Goal: Entertainment & Leisure: Browse casually

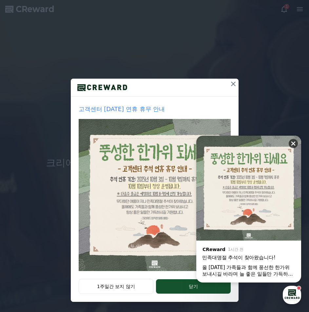
click at [293, 144] on icon at bounding box center [294, 144] width 4 height 4
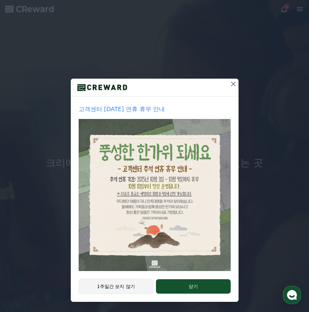
click at [136, 287] on button "1주일간 보지 않기" at bounding box center [116, 286] width 75 height 15
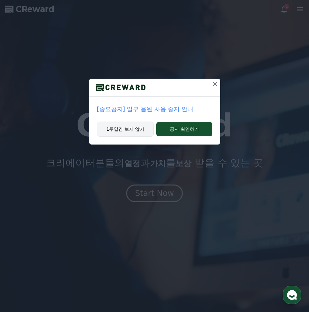
click at [142, 129] on button "1주일간 보지 않기" at bounding box center [125, 129] width 57 height 15
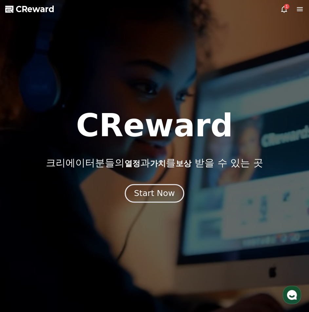
click at [154, 189] on div "Start Now" at bounding box center [154, 193] width 41 height 11
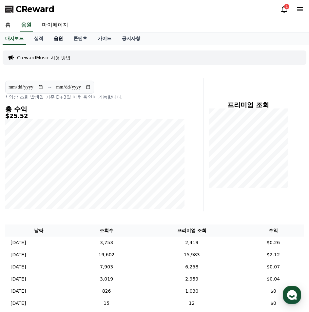
click at [50, 38] on link "음원" at bounding box center [59, 38] width 20 height 12
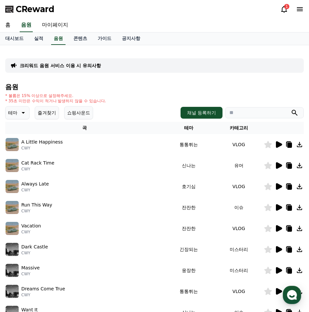
click at [46, 114] on button "즐겨찾기" at bounding box center [47, 112] width 24 height 13
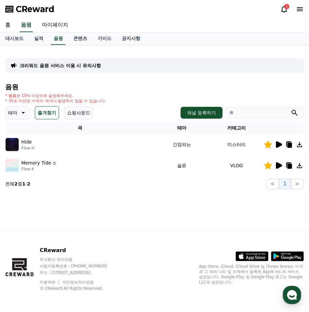
click at [23, 113] on icon at bounding box center [23, 113] width 3 height 2
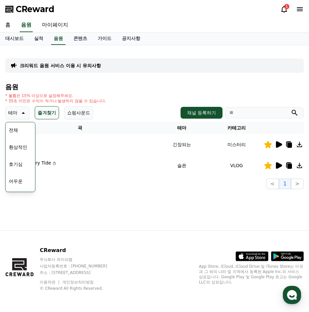
scroll to position [33, 0]
click at [20, 132] on button "호기심" at bounding box center [15, 131] width 19 height 14
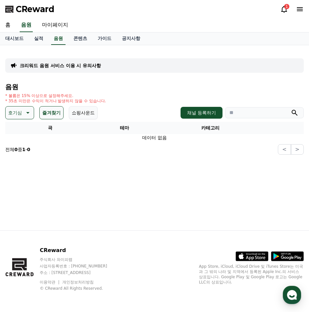
click at [49, 113] on button "즐겨찾기" at bounding box center [51, 112] width 24 height 13
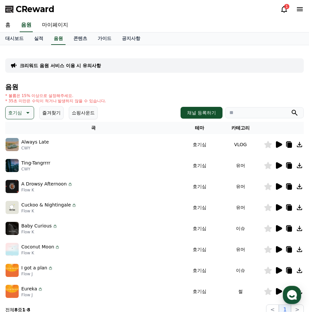
click at [276, 147] on icon at bounding box center [279, 145] width 8 height 8
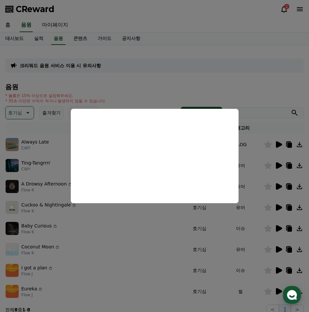
click at [278, 164] on button "close modal" at bounding box center [154, 156] width 309 height 312
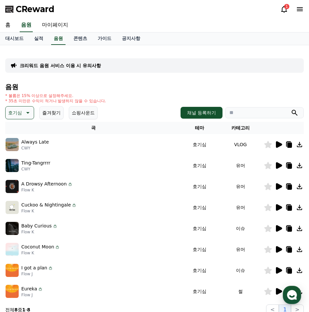
click at [278, 166] on icon at bounding box center [279, 165] width 6 height 7
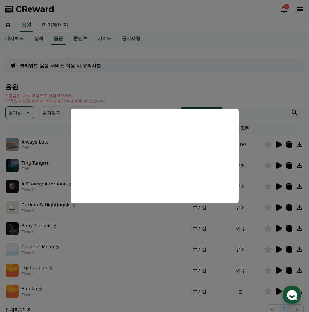
click at [278, 270] on button "close modal" at bounding box center [154, 156] width 309 height 312
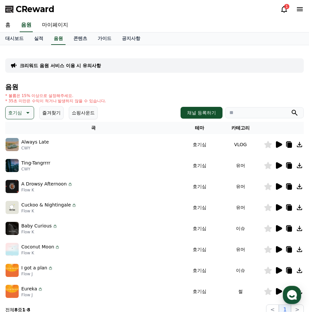
click at [278, 270] on icon at bounding box center [279, 270] width 6 height 7
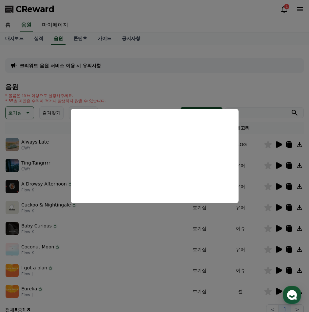
click at [29, 114] on button "close modal" at bounding box center [154, 156] width 309 height 312
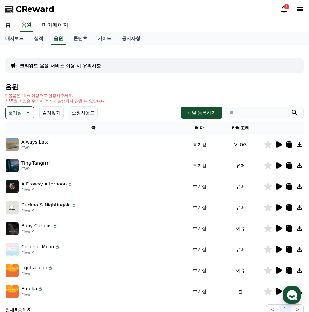
click at [29, 114] on icon at bounding box center [27, 113] width 8 height 8
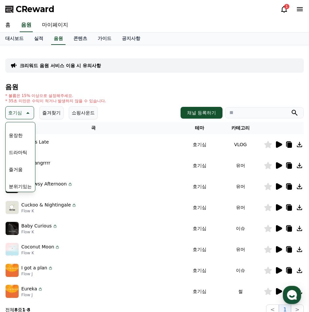
scroll to position [164, 0]
click at [23, 156] on button "분위기있는" at bounding box center [20, 154] width 28 height 14
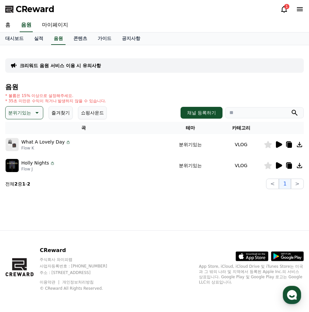
click at [278, 166] on icon at bounding box center [279, 165] width 6 height 7
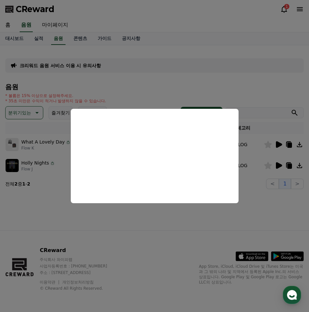
click at [280, 145] on button "close modal" at bounding box center [154, 156] width 309 height 312
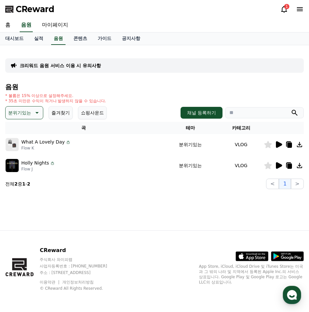
click at [281, 143] on icon at bounding box center [279, 145] width 8 height 8
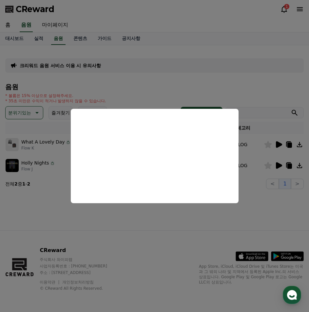
click at [31, 113] on button "close modal" at bounding box center [154, 156] width 309 height 312
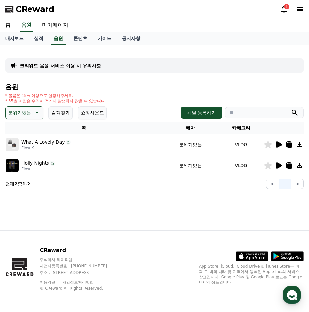
click at [37, 117] on button "분위기있는" at bounding box center [24, 112] width 38 height 13
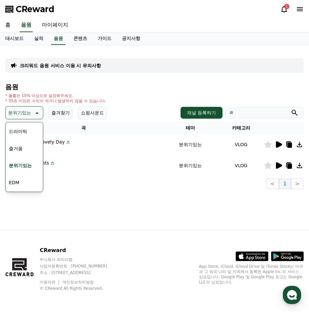
scroll to position [164, 0]
click at [22, 185] on button "그루브" at bounding box center [15, 188] width 19 height 14
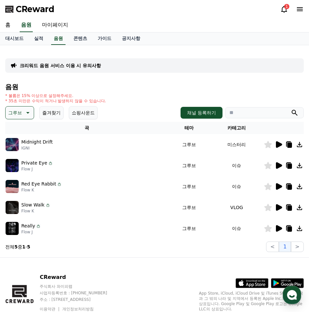
click at [279, 146] on icon at bounding box center [279, 144] width 6 height 7
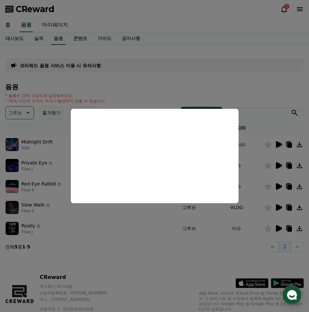
click at [275, 165] on button "close modal" at bounding box center [154, 156] width 309 height 312
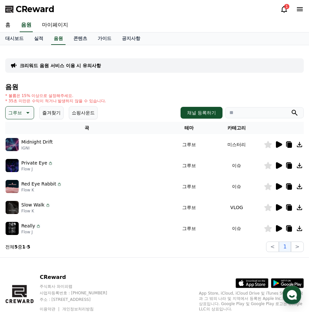
click at [276, 165] on icon at bounding box center [279, 165] width 6 height 7
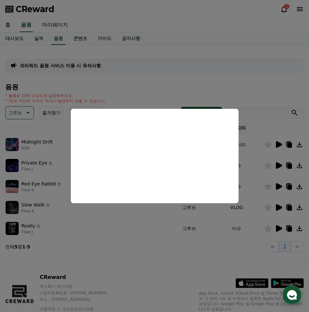
click at [281, 186] on button "close modal" at bounding box center [154, 156] width 309 height 312
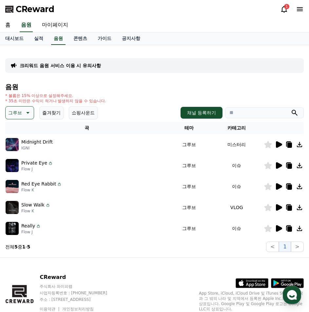
click at [281, 186] on icon at bounding box center [279, 186] width 6 height 7
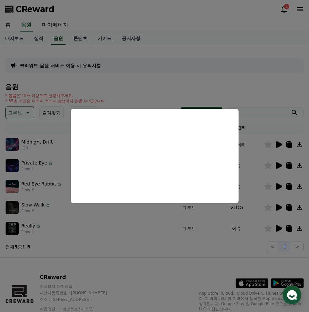
click at [279, 206] on button "close modal" at bounding box center [154, 156] width 309 height 312
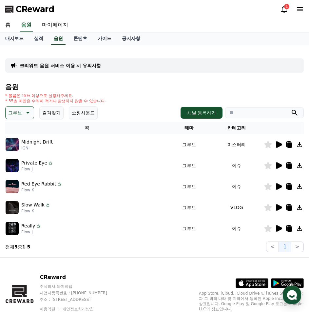
click at [279, 206] on icon at bounding box center [279, 207] width 6 height 7
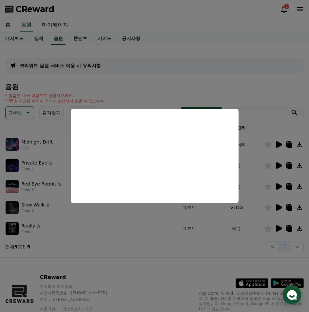
click at [277, 227] on button "close modal" at bounding box center [154, 156] width 309 height 312
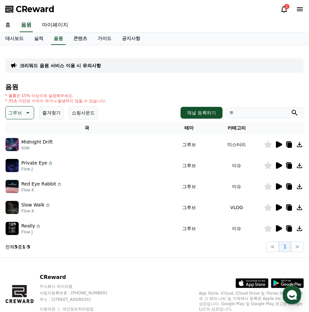
click at [277, 227] on icon at bounding box center [279, 228] width 6 height 7
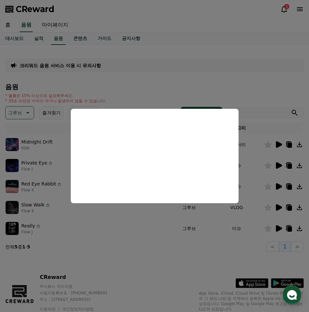
click at [74, 80] on button "close modal" at bounding box center [154, 156] width 309 height 312
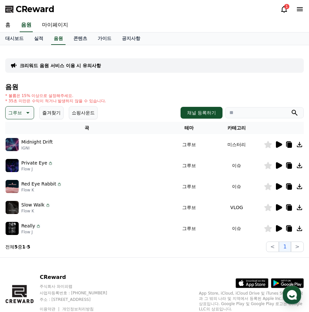
click at [26, 114] on icon at bounding box center [27, 113] width 8 height 8
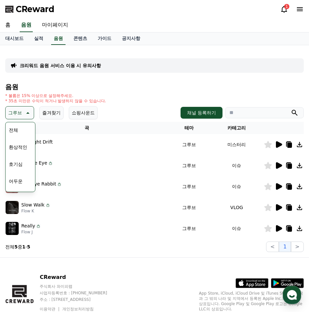
click at [21, 178] on button "어두운" at bounding box center [15, 181] width 19 height 14
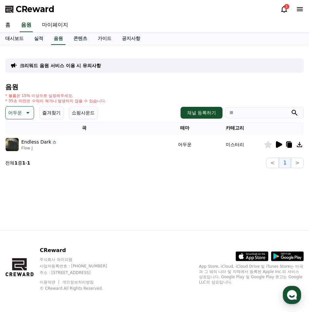
click at [278, 143] on icon at bounding box center [279, 144] width 6 height 7
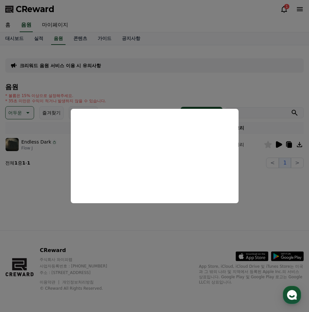
click at [26, 111] on button "close modal" at bounding box center [154, 156] width 309 height 312
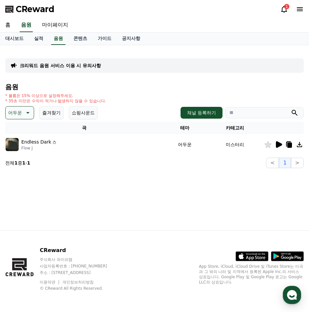
click at [26, 112] on icon at bounding box center [27, 113] width 3 height 2
click at [24, 128] on div "전체 환상적인 호기심 어두운 밝은 통통튀는 신나는 반전 웅장한 드라마틱 즐거움 분위기있는 EDM 그루브 슬픈 잔잔한 귀여운 감동적인 긴장되는 …" at bounding box center [20, 292] width 28 height 339
click at [27, 133] on div "전체 환상적인 호기심 어두운 밝은 통통튀는 신나는 반전 웅장한 드라마틱 즐거움 분위기있는 EDM 그루브 슬픈 잔잔한 귀여운 감동적인 긴장되는 …" at bounding box center [20, 292] width 28 height 339
click at [12, 132] on button "전체" at bounding box center [13, 130] width 14 height 14
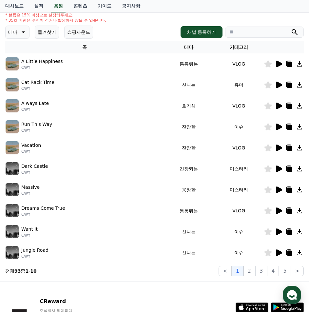
scroll to position [132, 0]
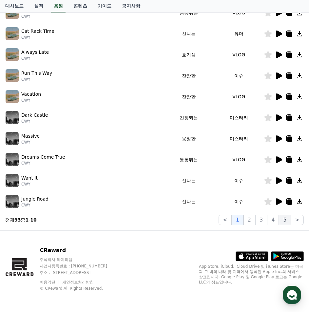
click at [285, 219] on button "5" at bounding box center [285, 220] width 12 height 10
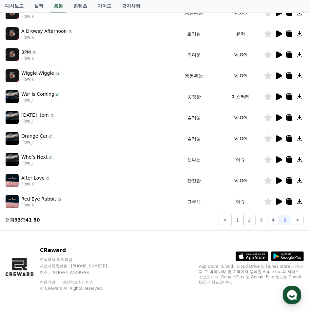
click at [278, 179] on icon at bounding box center [279, 181] width 6 height 7
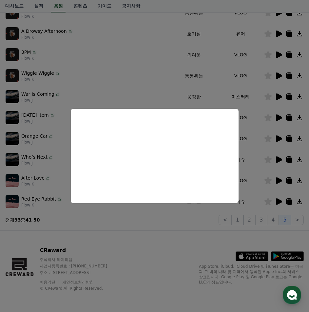
click at [263, 170] on button "close modal" at bounding box center [154, 156] width 309 height 312
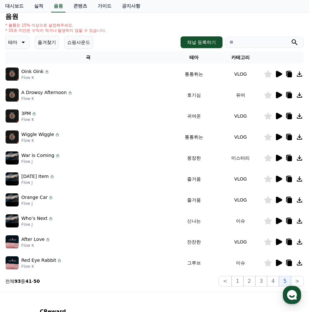
scroll to position [1, 0]
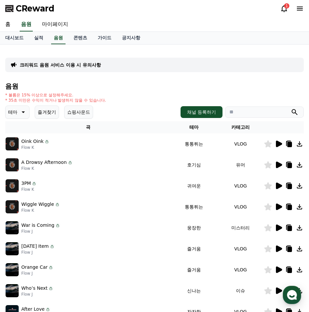
click at [23, 115] on icon at bounding box center [23, 112] width 8 height 8
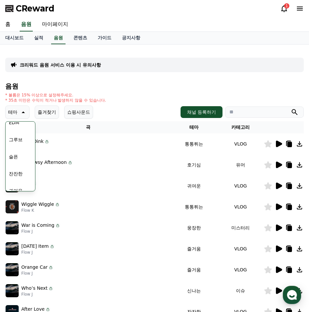
scroll to position [270, 0]
click at [23, 167] on button "긴장되는" at bounding box center [18, 166] width 24 height 14
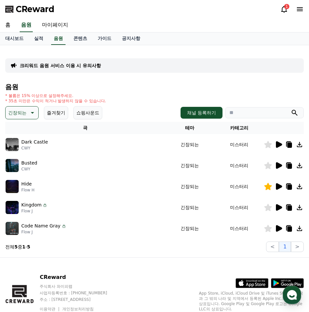
click at [280, 146] on icon at bounding box center [279, 144] width 6 height 7
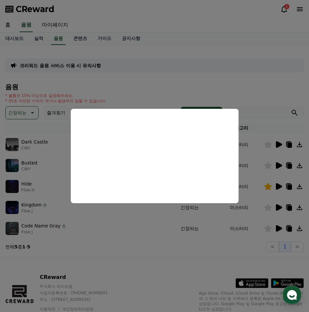
click at [279, 164] on button "close modal" at bounding box center [154, 156] width 309 height 312
click at [279, 164] on icon at bounding box center [279, 165] width 6 height 7
click at [283, 186] on button "close modal" at bounding box center [154, 156] width 309 height 312
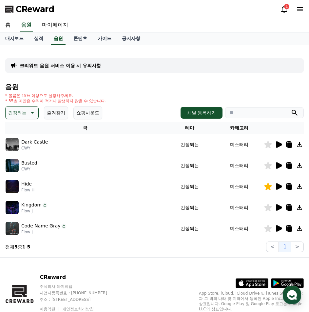
click at [282, 186] on icon at bounding box center [279, 186] width 6 height 7
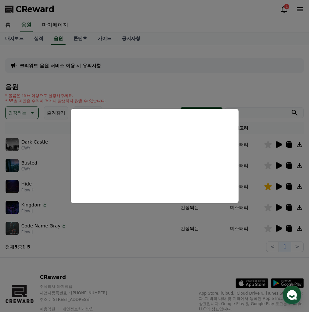
click at [275, 228] on button "close modal" at bounding box center [154, 156] width 309 height 312
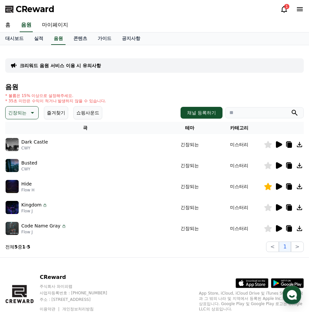
click at [277, 228] on icon at bounding box center [279, 228] width 6 height 7
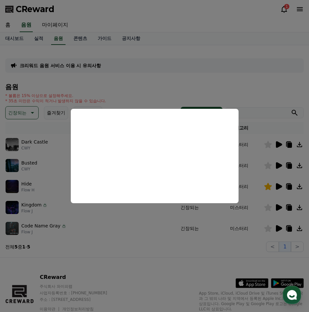
click at [99, 89] on button "close modal" at bounding box center [154, 156] width 309 height 312
